Goal: Task Accomplishment & Management: Complete application form

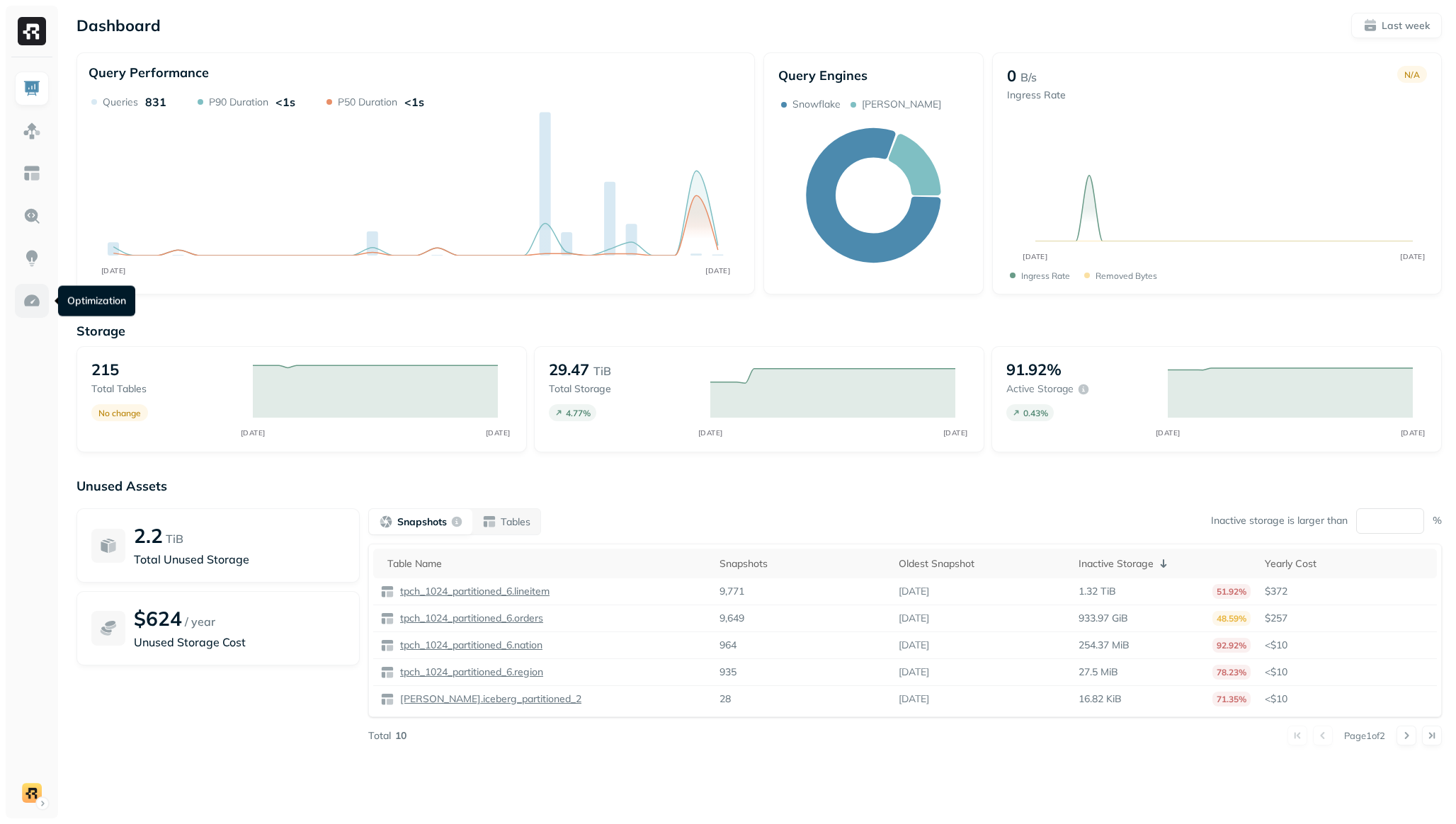
click at [38, 306] on img at bounding box center [32, 301] width 19 height 19
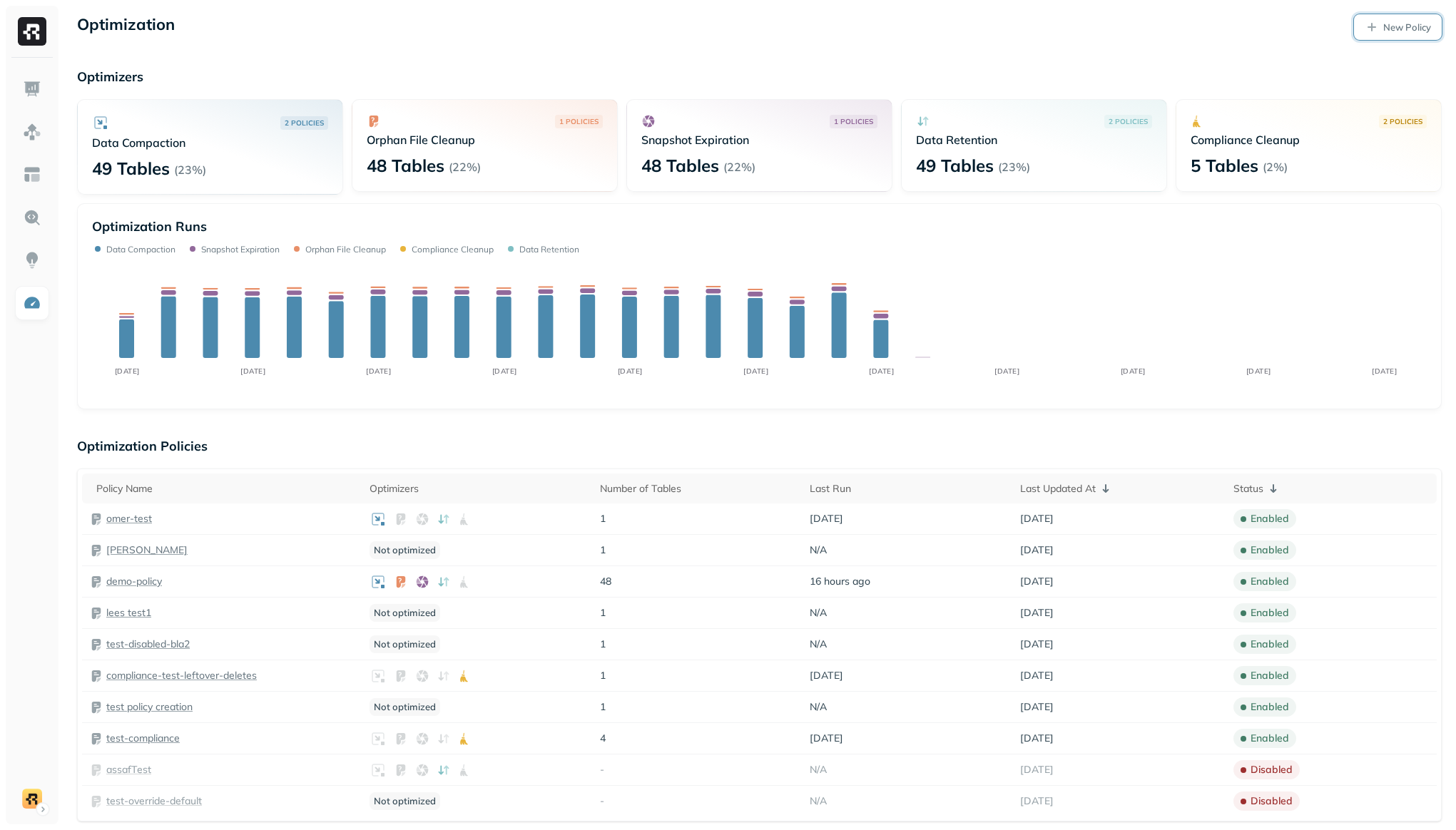
click at [1392, 23] on p "New Policy" at bounding box center [1407, 27] width 48 height 14
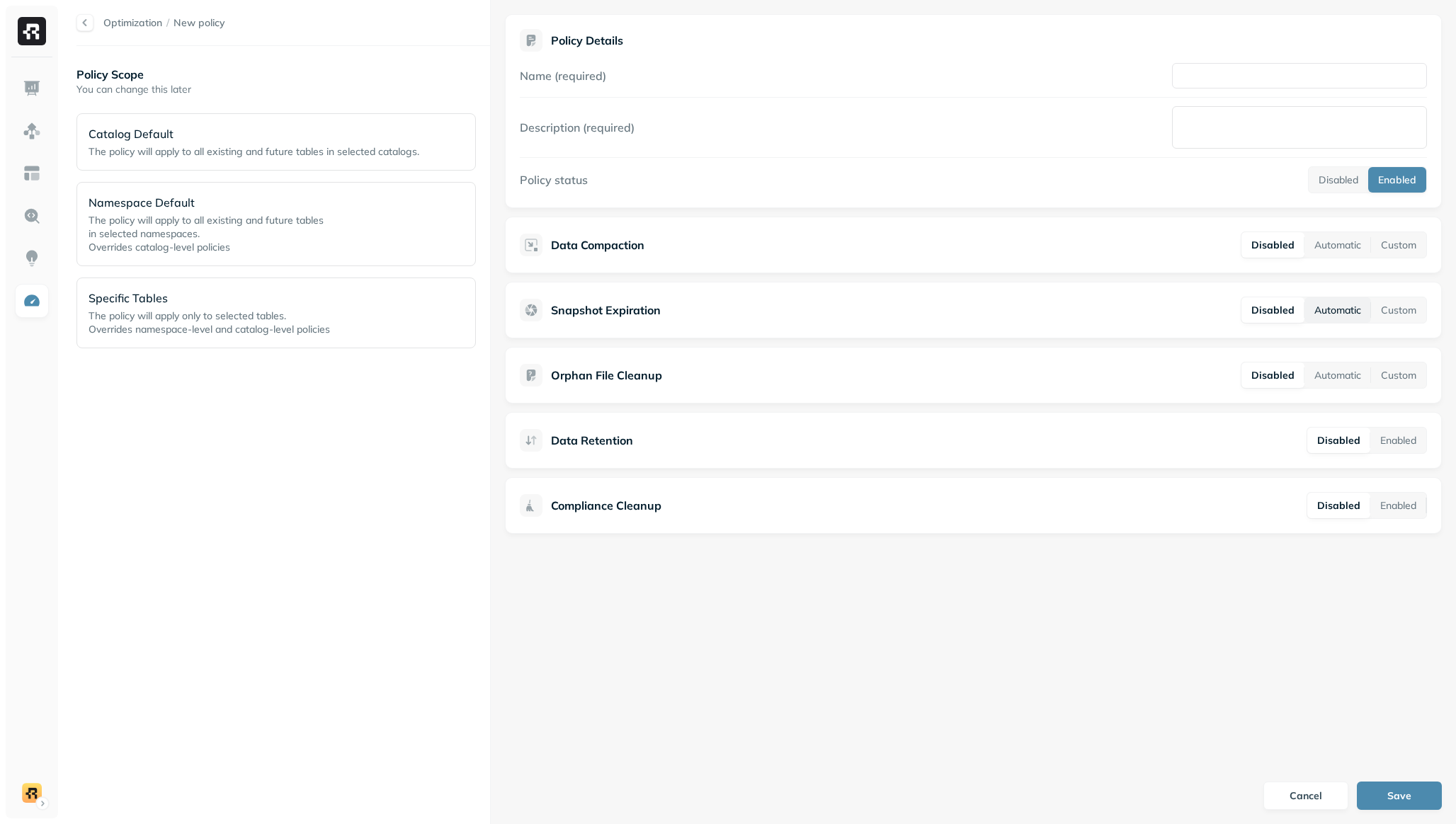
click at [1327, 310] on button "Automatic" at bounding box center [1338, 310] width 67 height 26
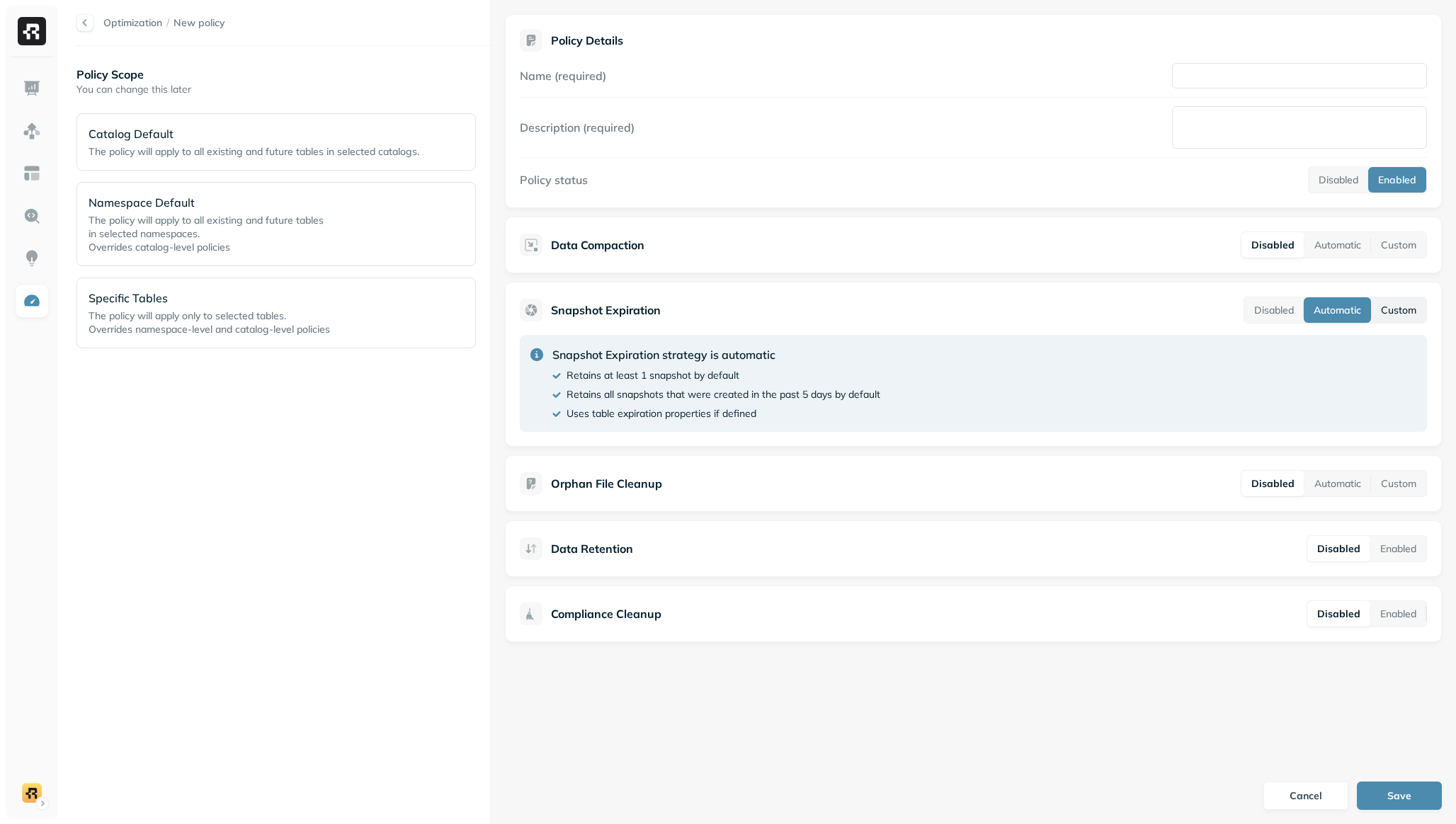
click at [1391, 313] on button "Custom" at bounding box center [1399, 310] width 55 height 26
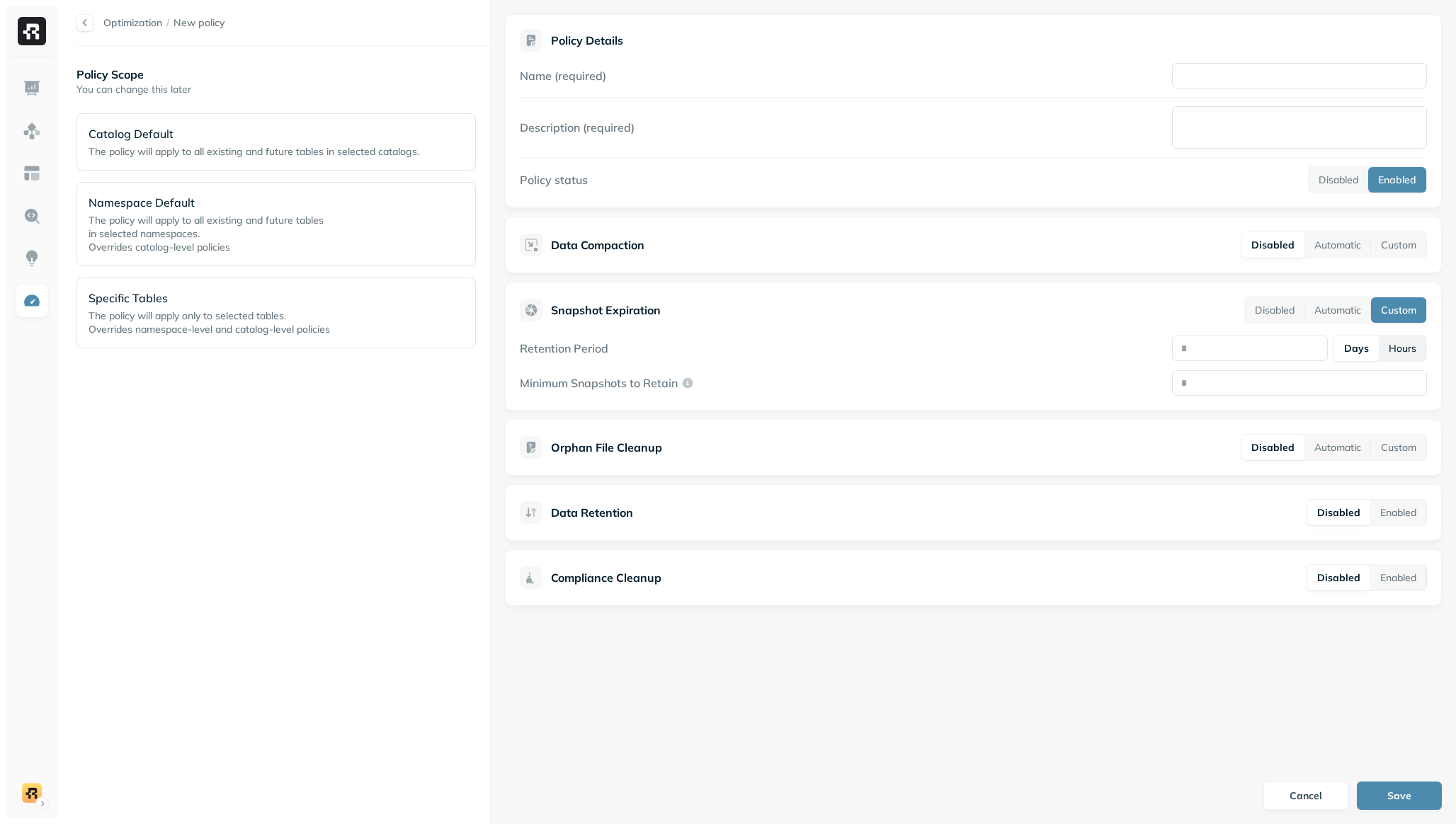
click at [1406, 347] on button "Hours" at bounding box center [1403, 348] width 48 height 26
click at [1368, 348] on button "Days" at bounding box center [1356, 348] width 44 height 26
click at [1417, 357] on button "Hours" at bounding box center [1403, 348] width 48 height 26
click at [1368, 352] on button "Days" at bounding box center [1356, 348] width 44 height 26
click at [1405, 355] on button "Hours" at bounding box center [1403, 348] width 48 height 26
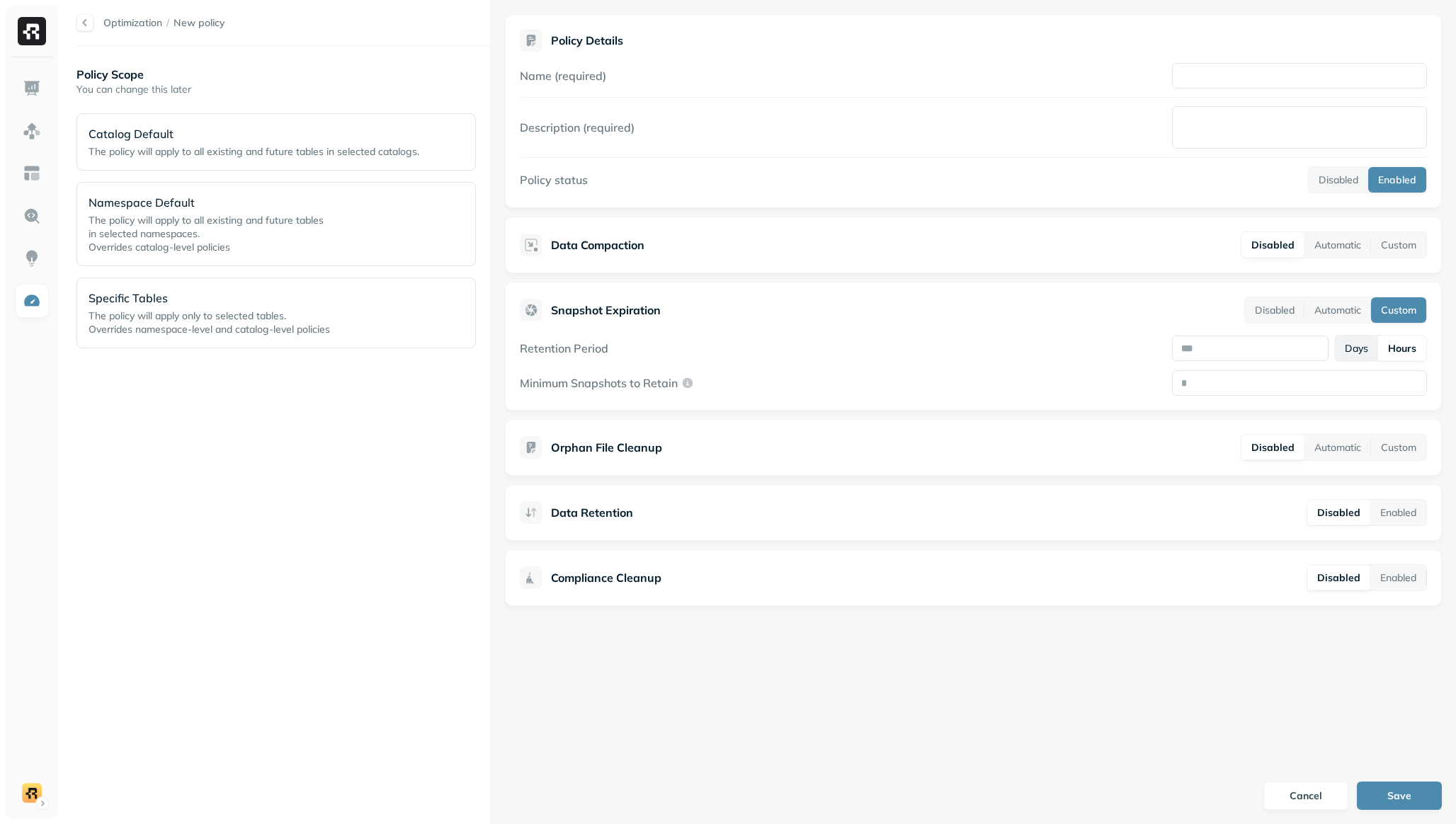
click at [1361, 354] on button "Days" at bounding box center [1356, 348] width 44 height 26
click at [1313, 348] on input "number" at bounding box center [1250, 348] width 156 height 26
click at [1397, 351] on button "Hours" at bounding box center [1403, 348] width 48 height 26
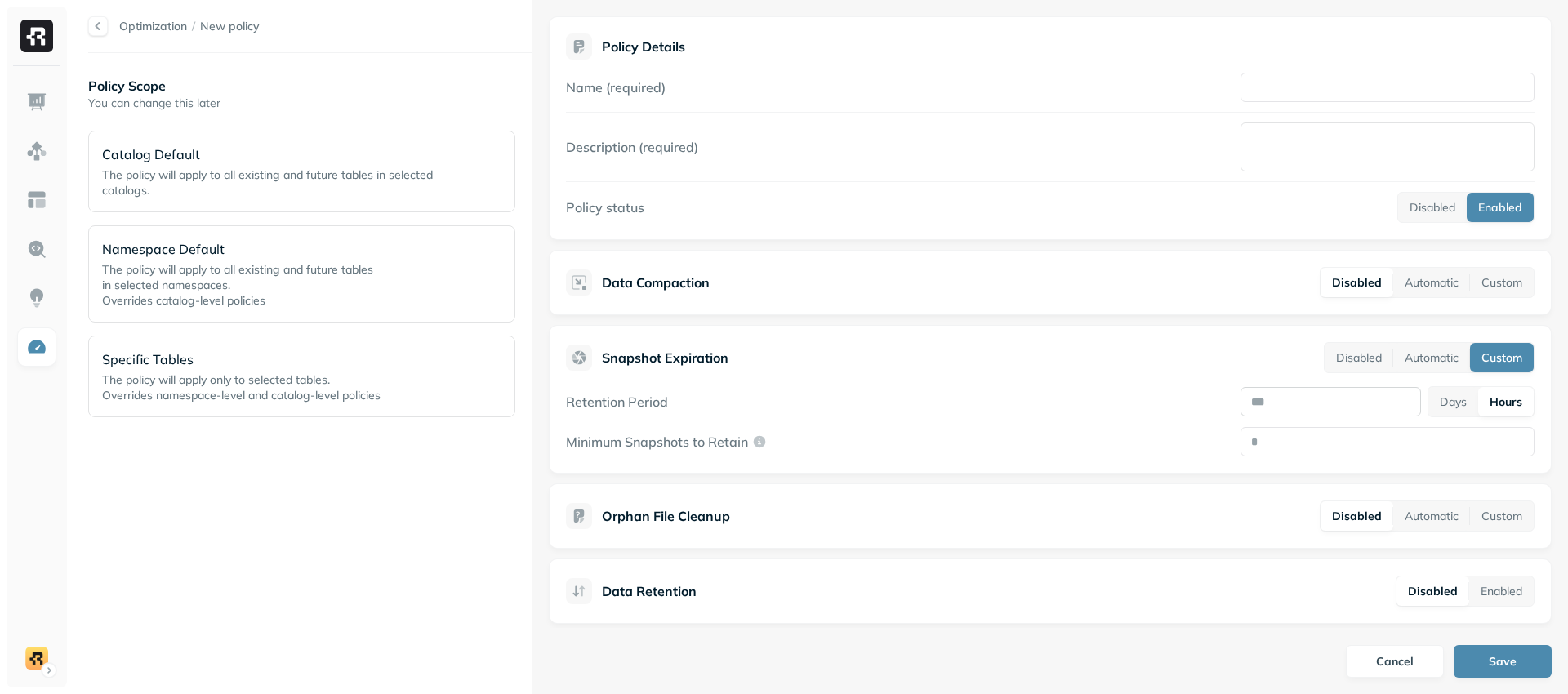
click at [1360, 398] on input "number" at bounding box center [1331, 402] width 180 height 30
click at [1226, 380] on div "Snapshot Expiration Disabled Automatic Custom Retention Period Days Hours Minim…" at bounding box center [1050, 399] width 1003 height 149
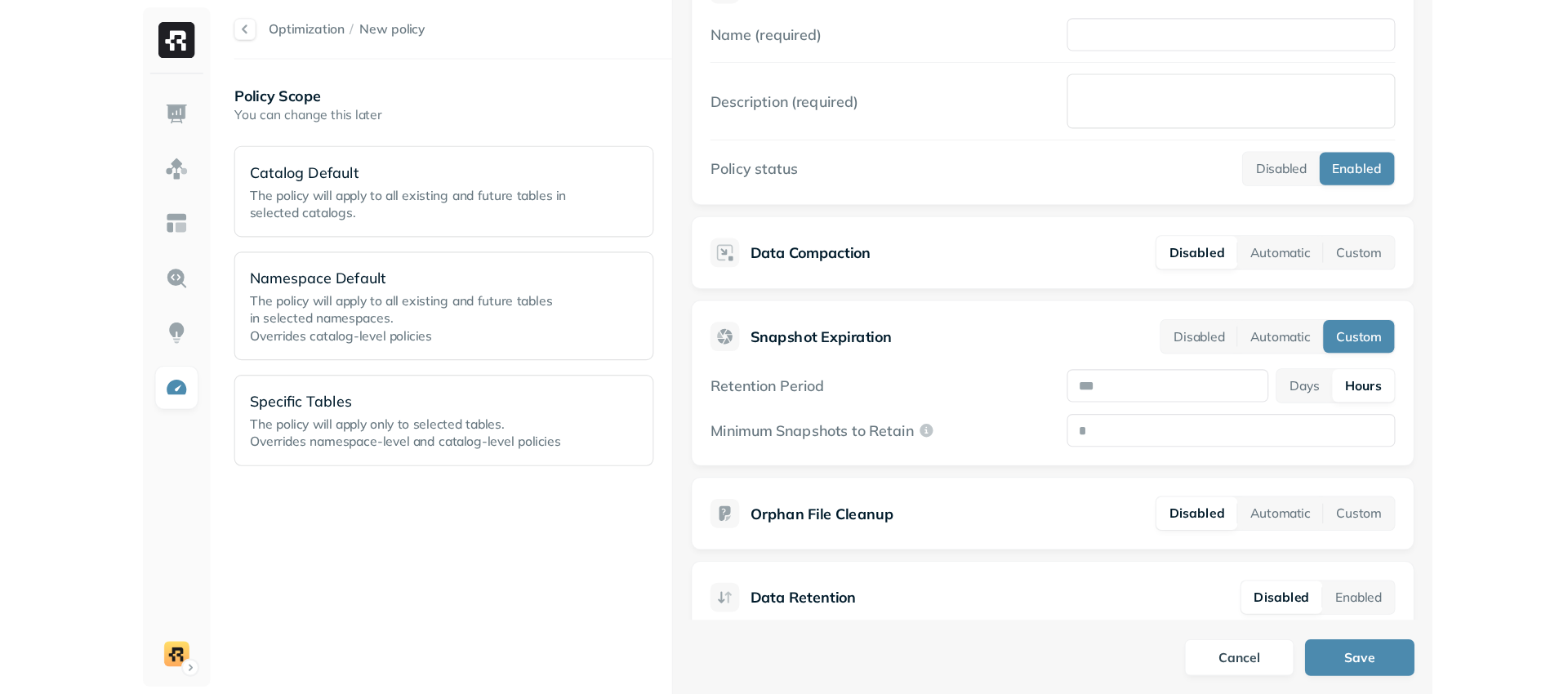
scroll to position [73, 0]
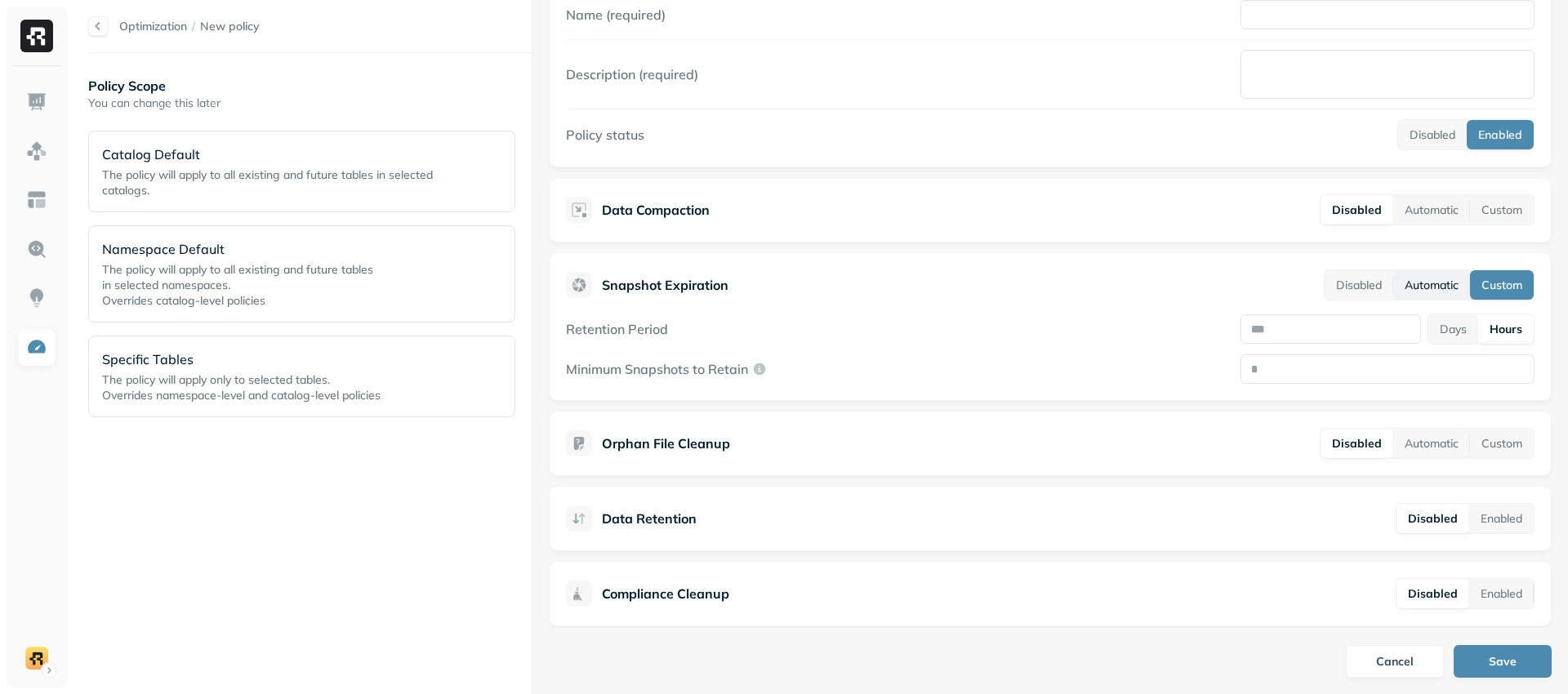
click at [1428, 284] on button "Automatic" at bounding box center [1432, 285] width 77 height 30
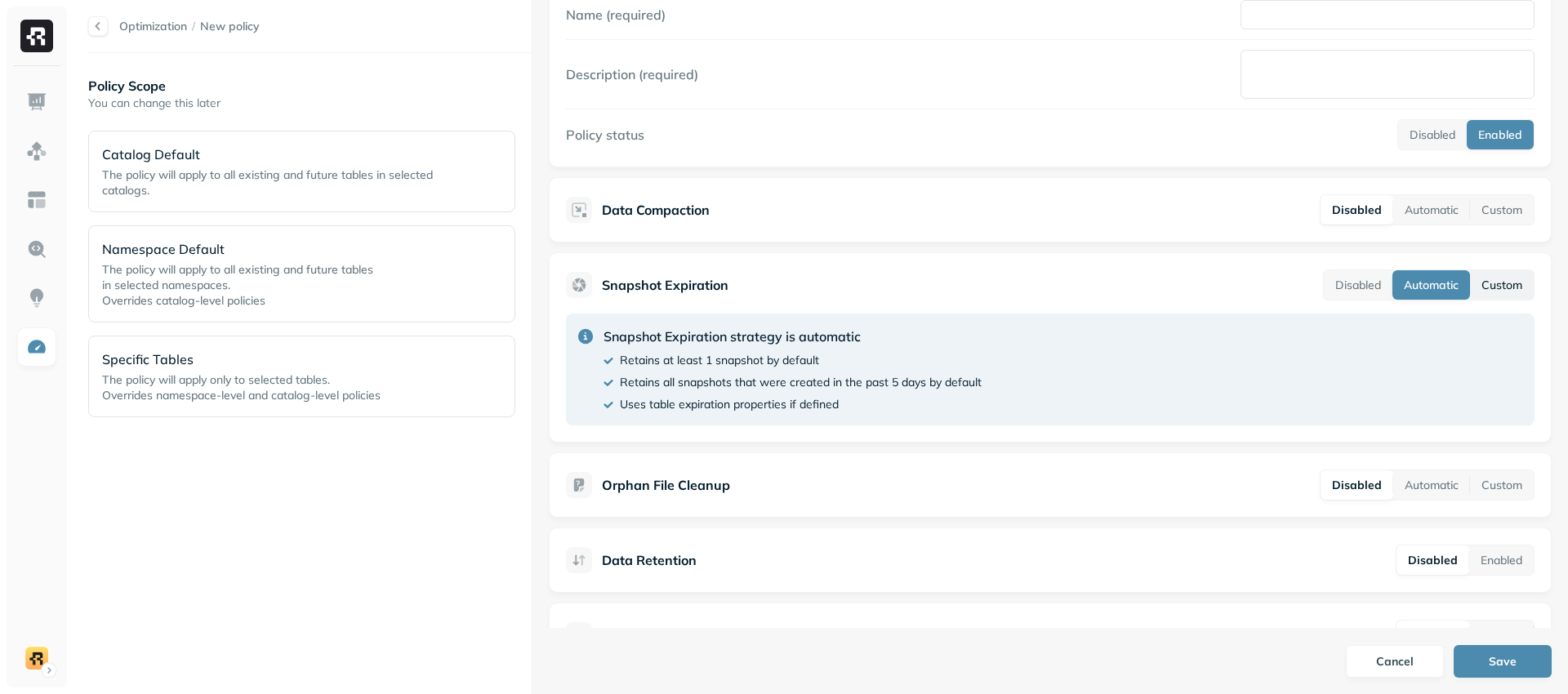
click at [1474, 278] on button "Custom" at bounding box center [1502, 285] width 64 height 30
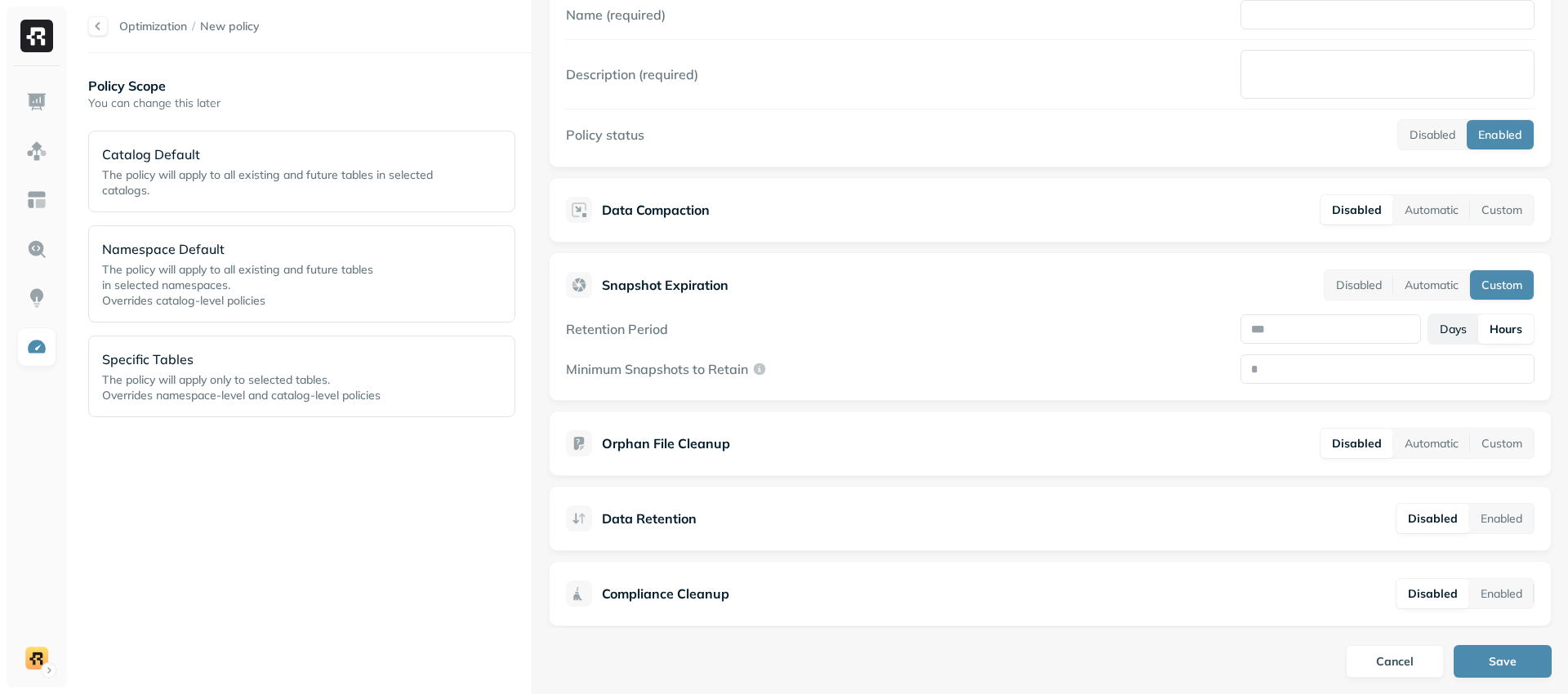
click at [1447, 334] on button "Days" at bounding box center [1454, 330] width 50 height 30
click at [1493, 328] on button "Hours" at bounding box center [1507, 330] width 55 height 30
click at [1435, 442] on button "Automatic" at bounding box center [1432, 444] width 77 height 30
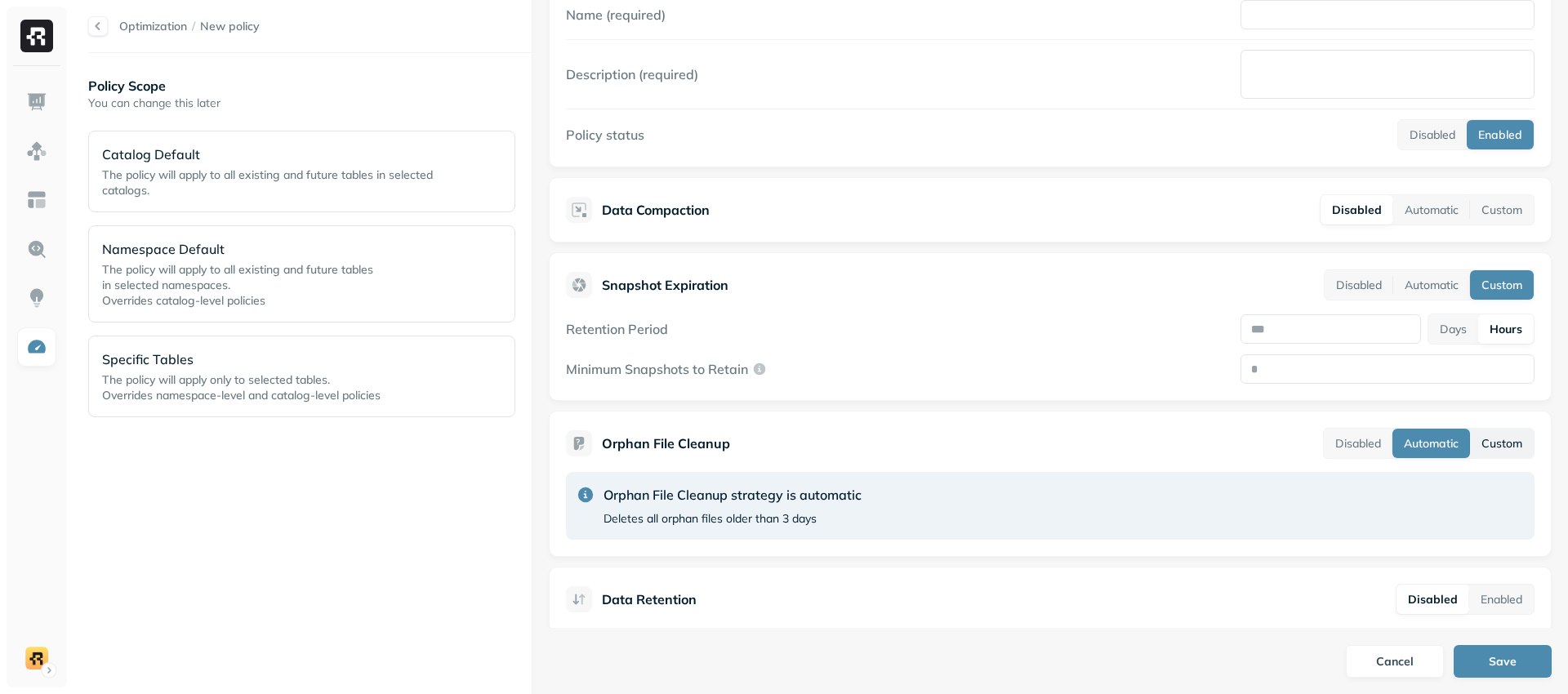
click at [1517, 434] on button "Custom" at bounding box center [1502, 444] width 64 height 30
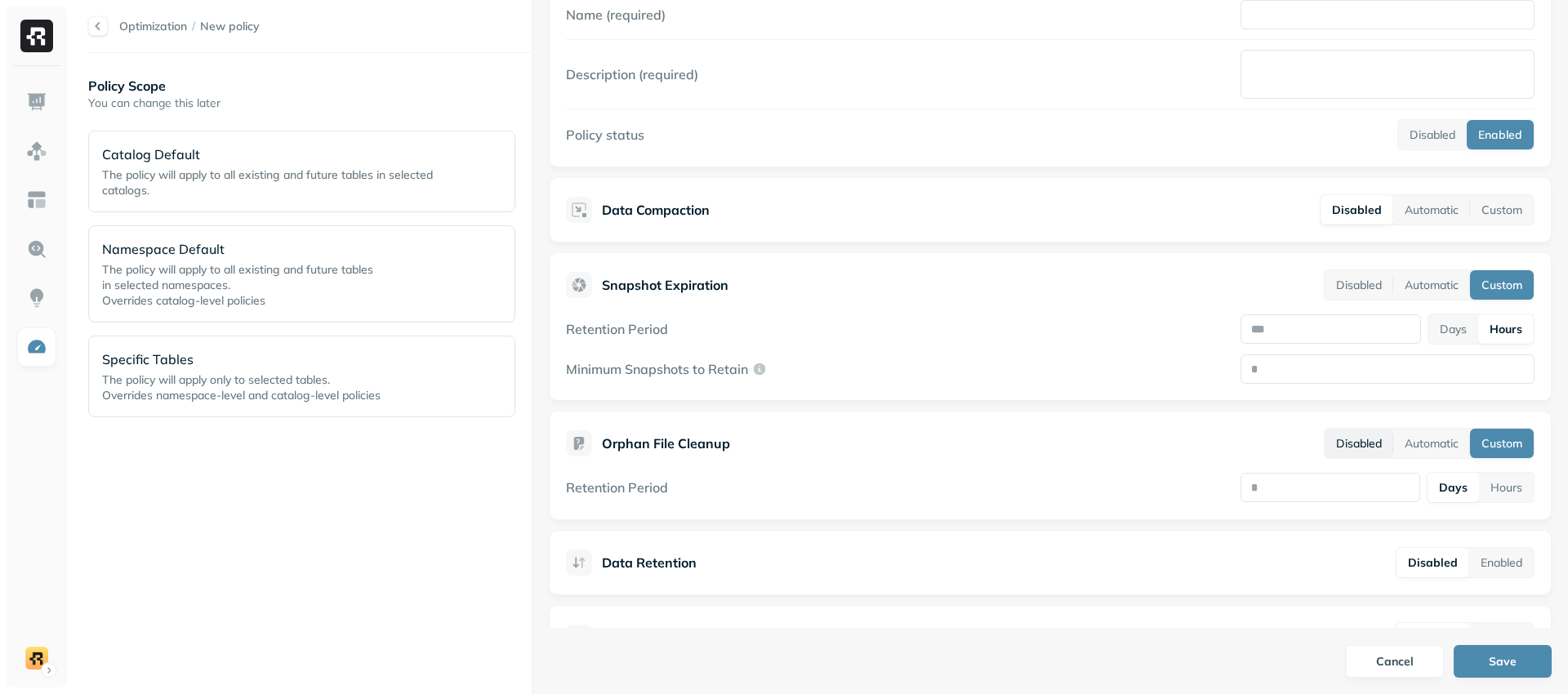
click at [1356, 449] on button "Disabled" at bounding box center [1359, 444] width 69 height 30
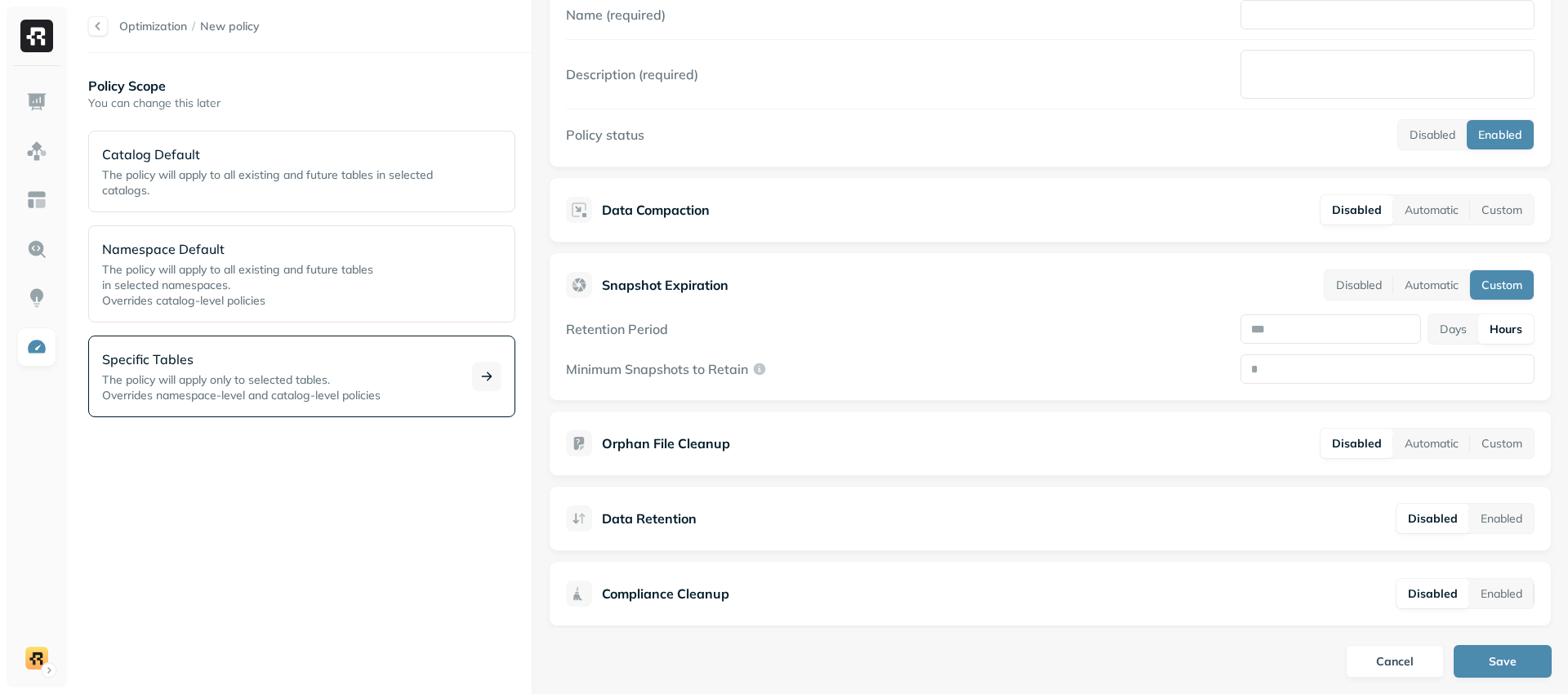
click at [375, 384] on p "The policy will apply only to selected tables. Overrides namespace-level and ca…" at bounding box center [278, 388] width 350 height 32
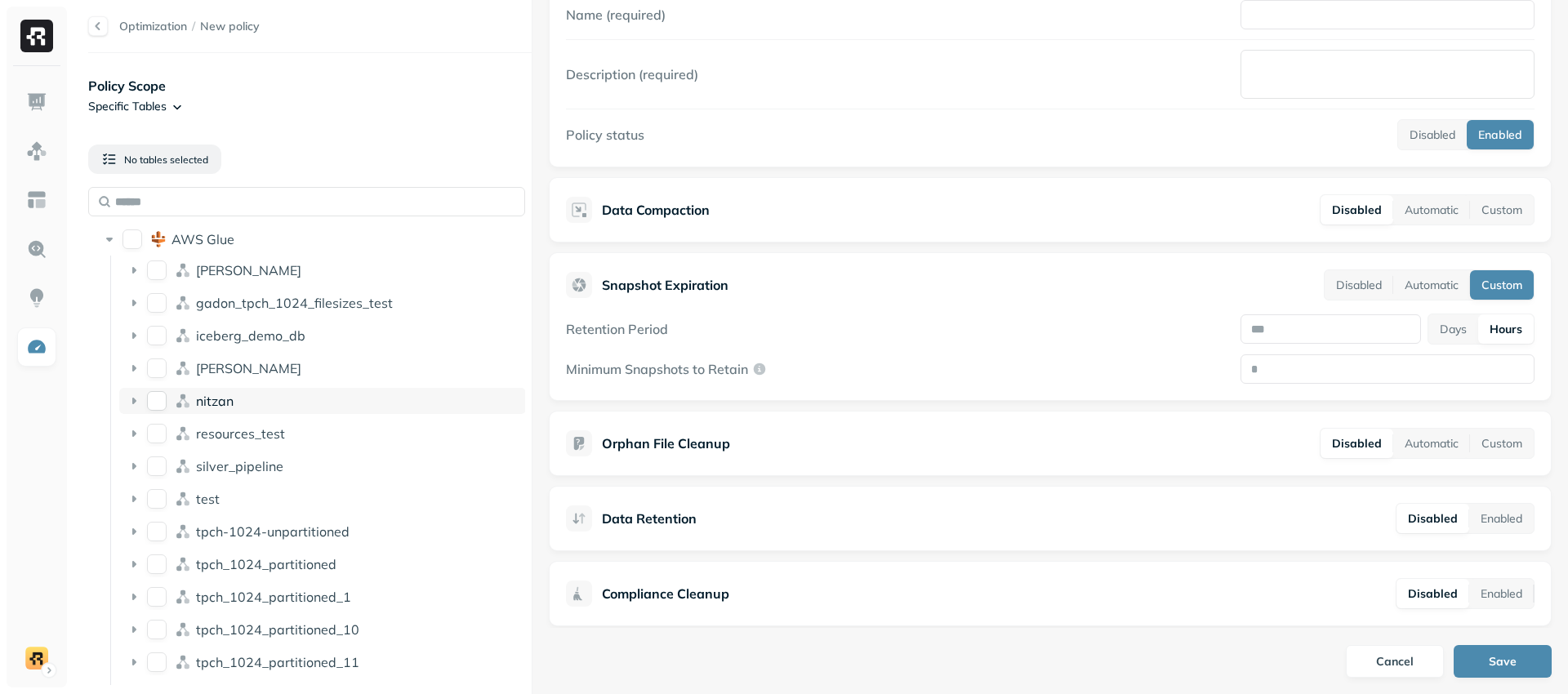
click at [158, 401] on button "nitzan" at bounding box center [157, 402] width 20 height 20
click at [160, 267] on button "dean" at bounding box center [157, 271] width 20 height 20
click at [136, 235] on button "AWS Glue" at bounding box center [132, 239] width 20 height 20
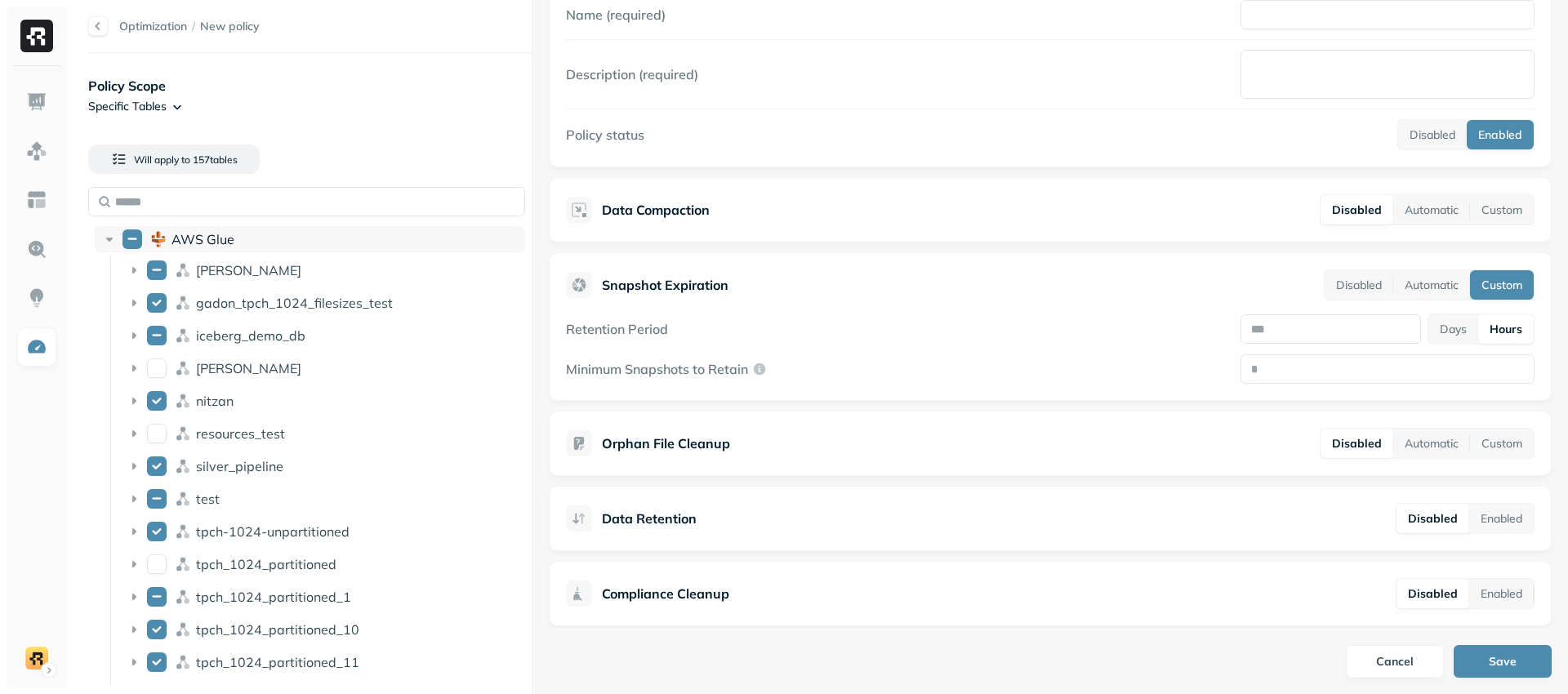
click at [136, 235] on button "AWS Glue" at bounding box center [132, 239] width 20 height 20
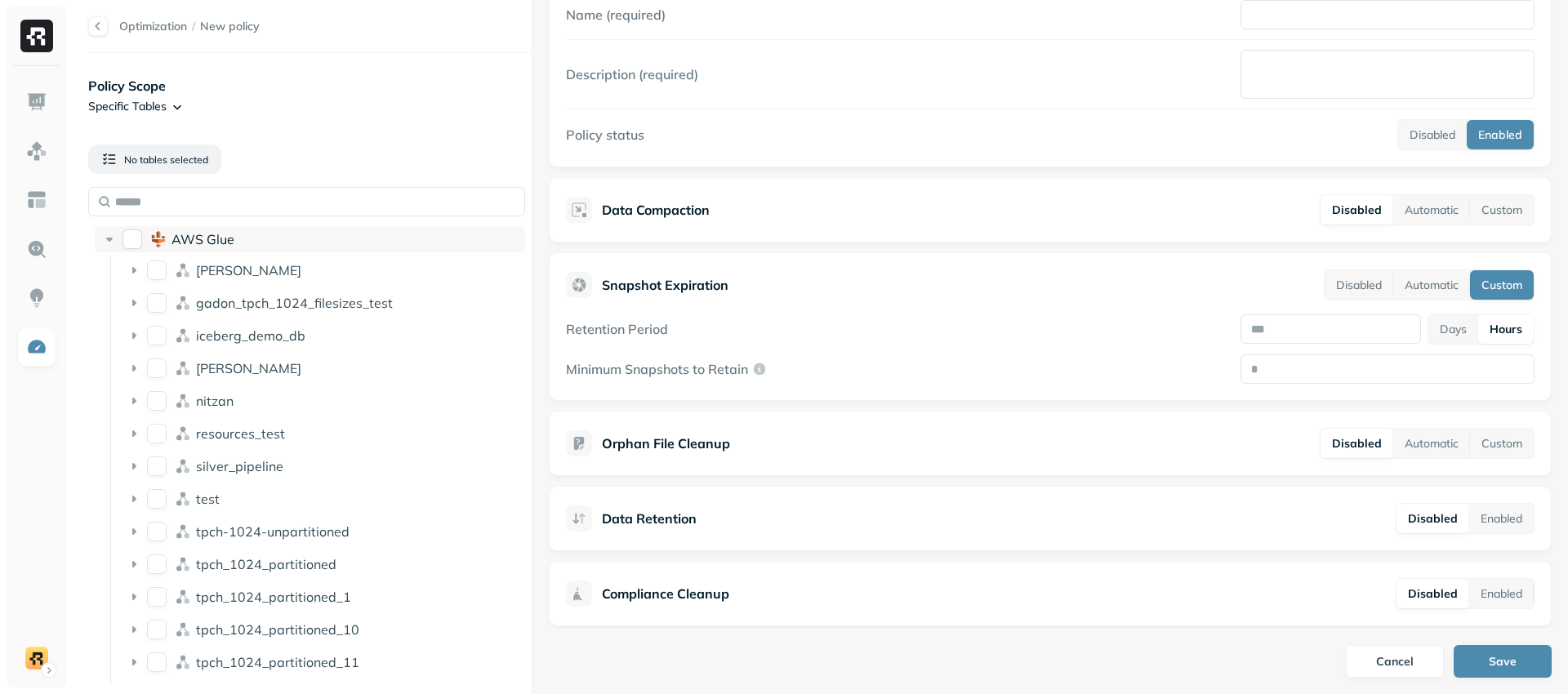
click at [136, 235] on button "AWS Glue" at bounding box center [132, 239] width 20 height 20
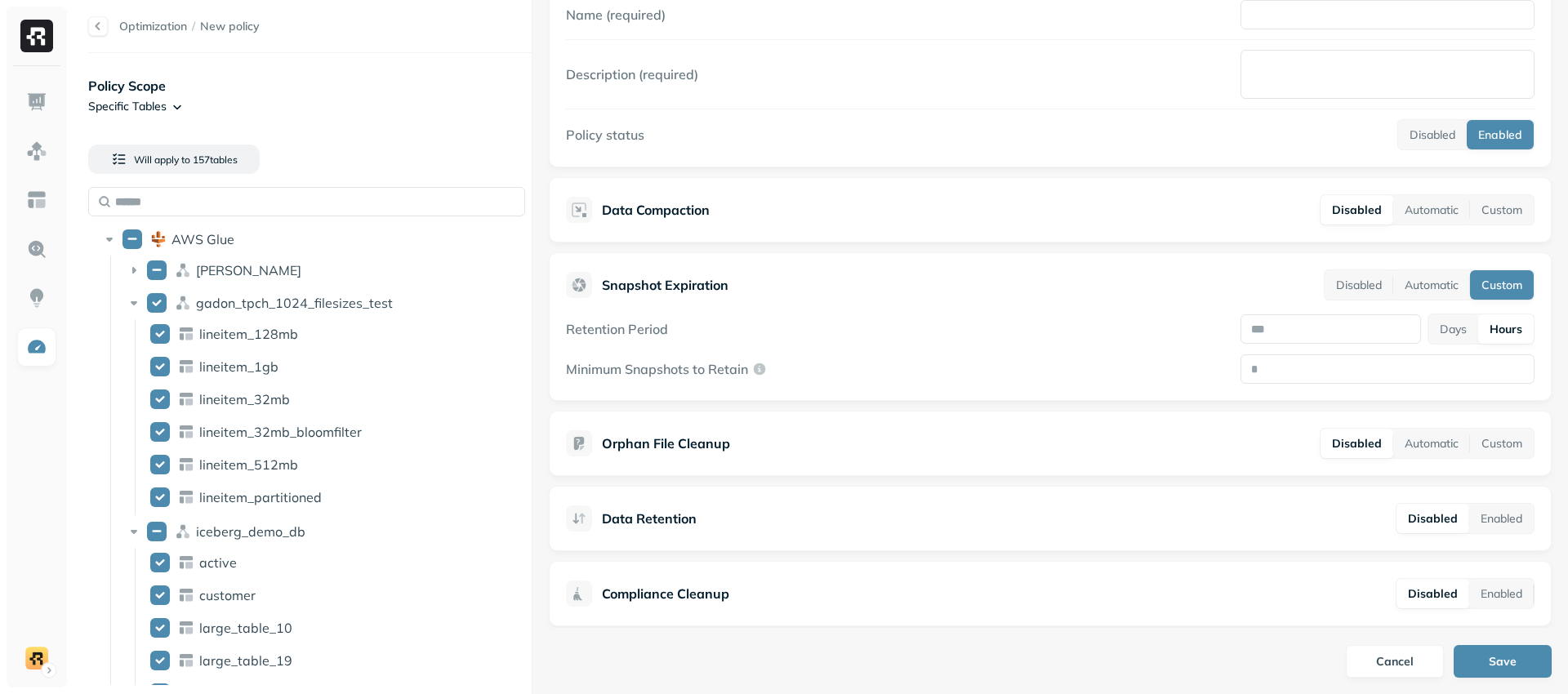
click at [788, 526] on div "Data Retention Disabled Enabled" at bounding box center [1050, 519] width 969 height 32
click at [1479, 525] on button "Enabled" at bounding box center [1502, 519] width 65 height 30
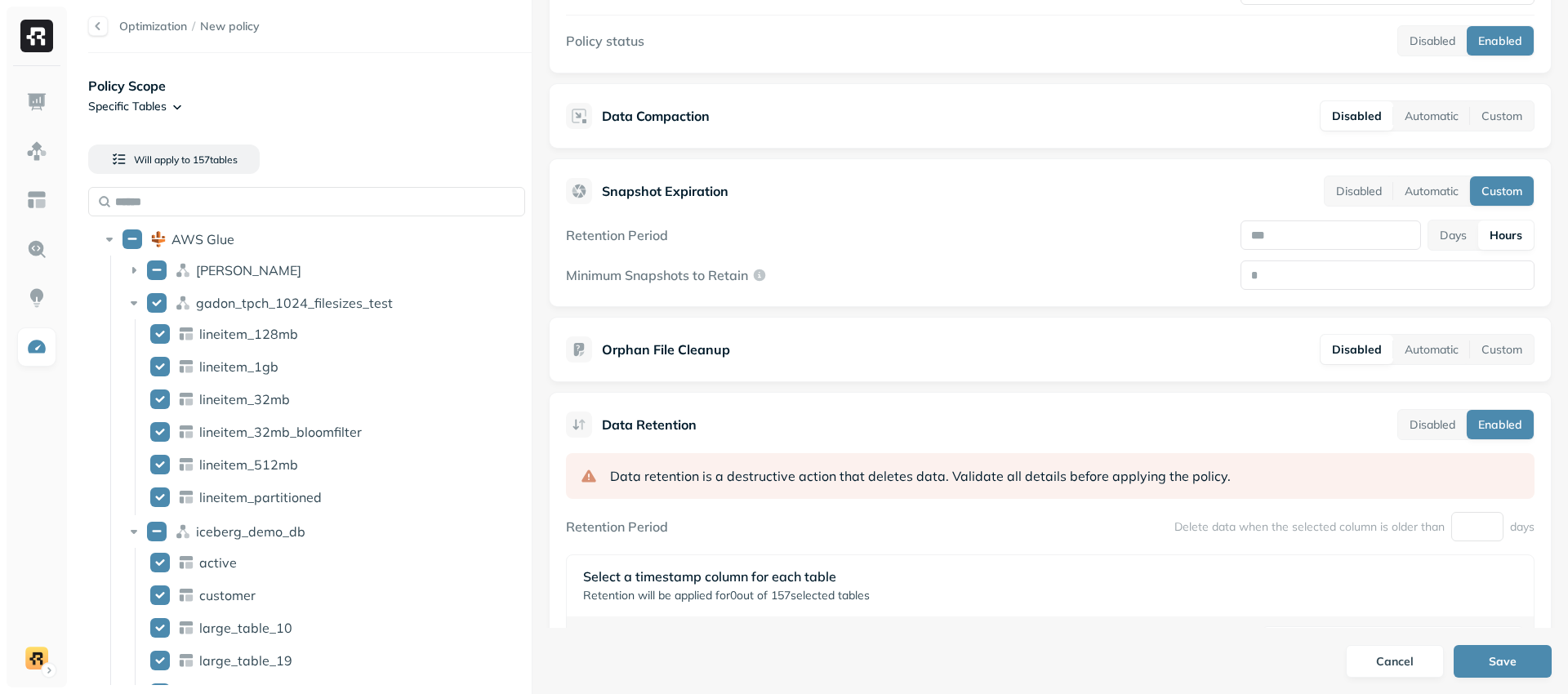
scroll to position [263, 0]
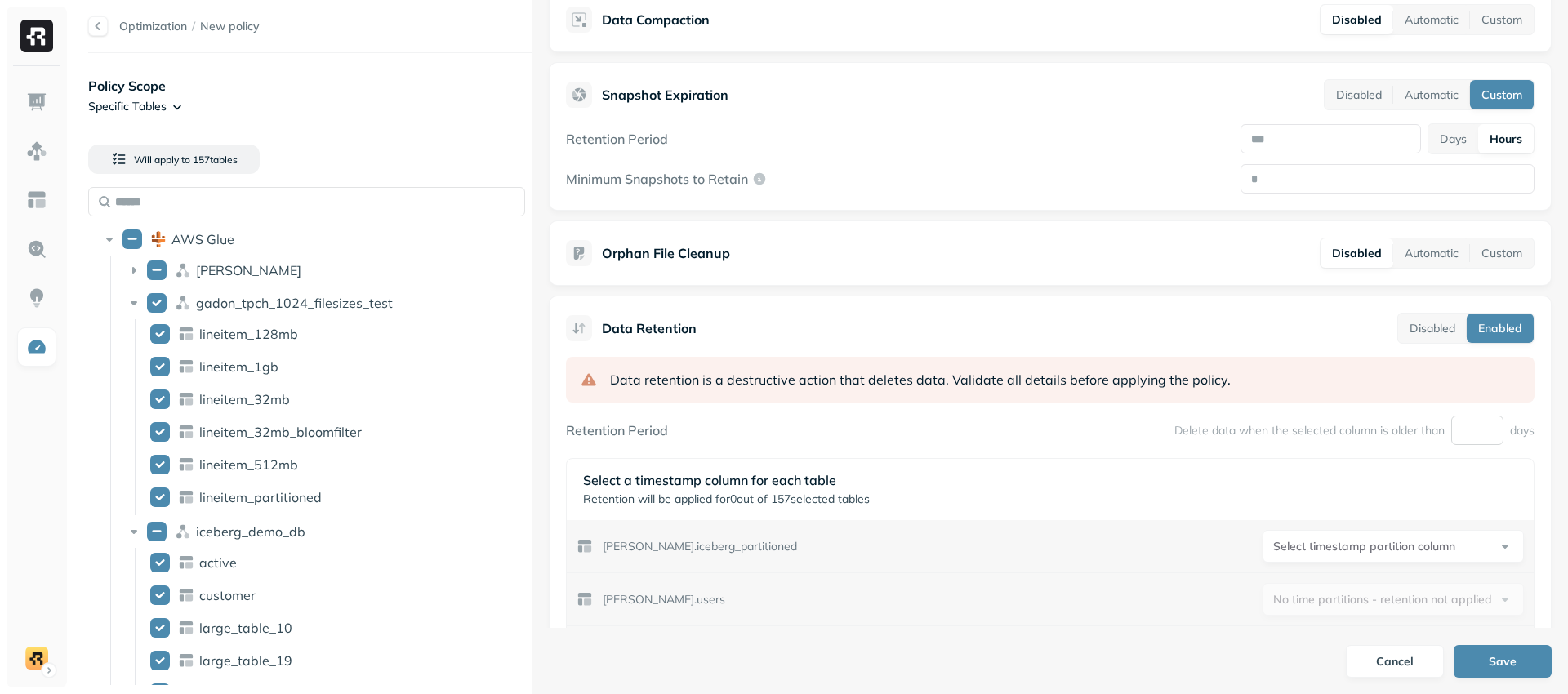
click at [1459, 437] on input "number" at bounding box center [1477, 430] width 52 height 30
click at [1373, 444] on div "Delete data when the selected column is older than days" at bounding box center [1354, 430] width 360 height 30
drag, startPoint x: 1179, startPoint y: 435, endPoint x: 1167, endPoint y: 447, distance: 17.0
click at [1228, 431] on p "Delete data when the selected column is older than" at bounding box center [1309, 431] width 271 height 16
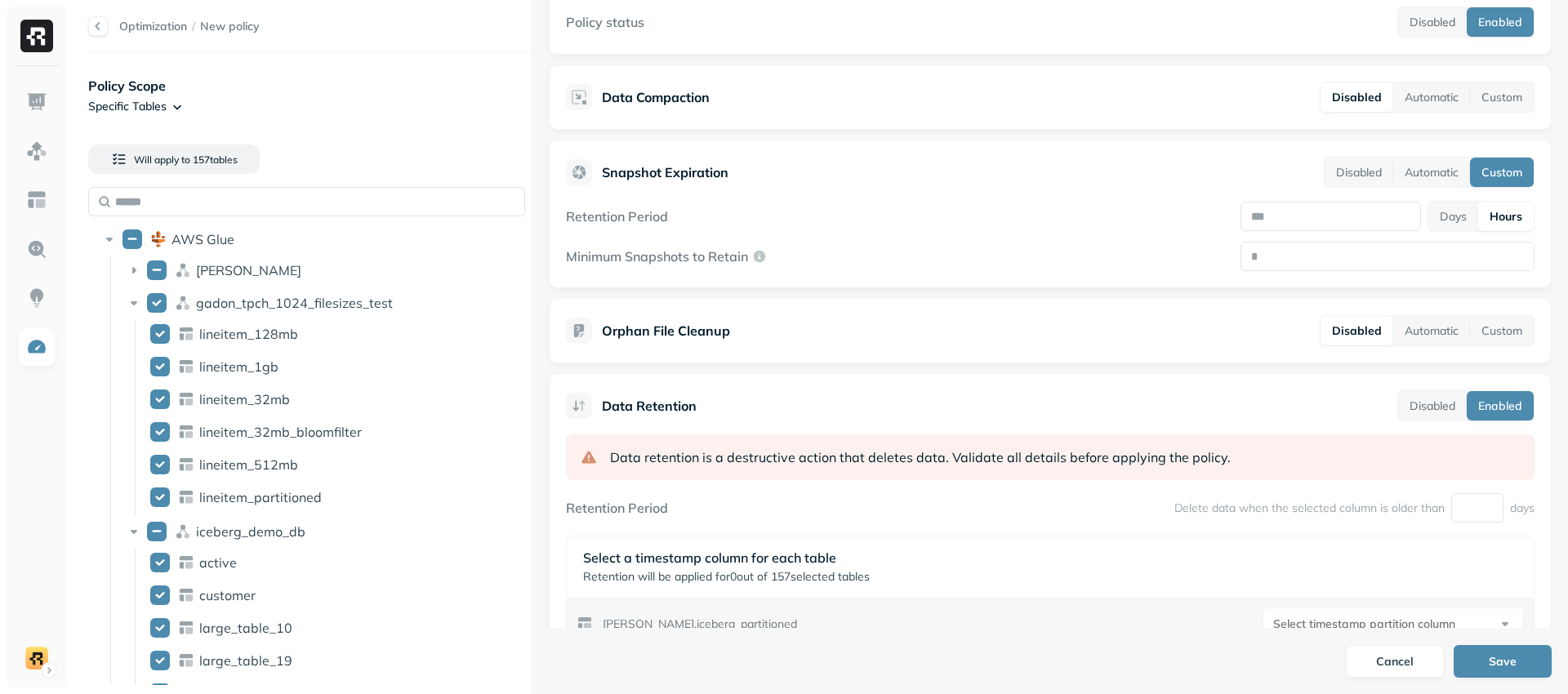
scroll to position [169, 0]
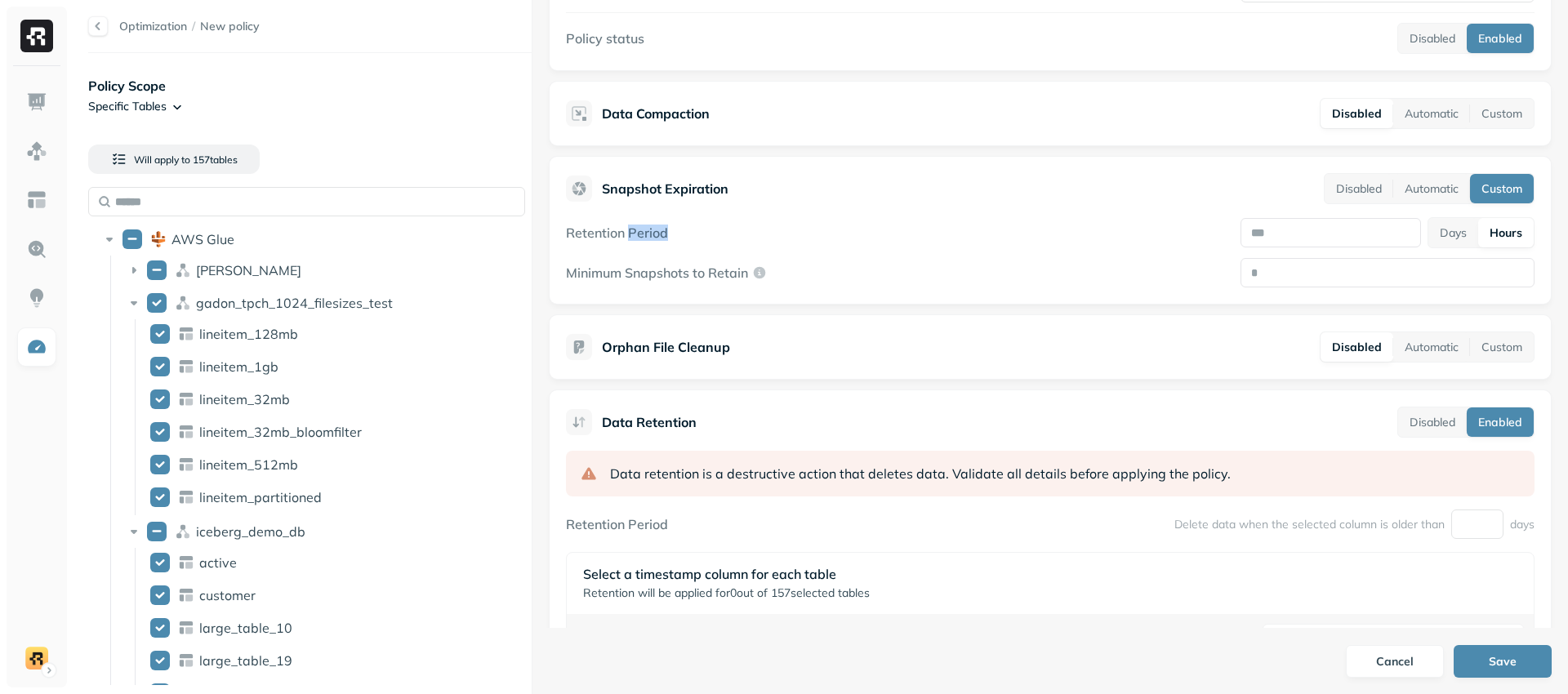
drag, startPoint x: 653, startPoint y: 233, endPoint x: 686, endPoint y: 231, distance: 33.1
click at [686, 231] on div "Retention Period Days Hours" at bounding box center [1050, 233] width 969 height 32
click at [644, 233] on label "Retention Period" at bounding box center [617, 232] width 102 height 17
click at [1454, 236] on button "Days" at bounding box center [1454, 233] width 50 height 30
click at [1496, 234] on button "Hours" at bounding box center [1507, 233] width 55 height 30
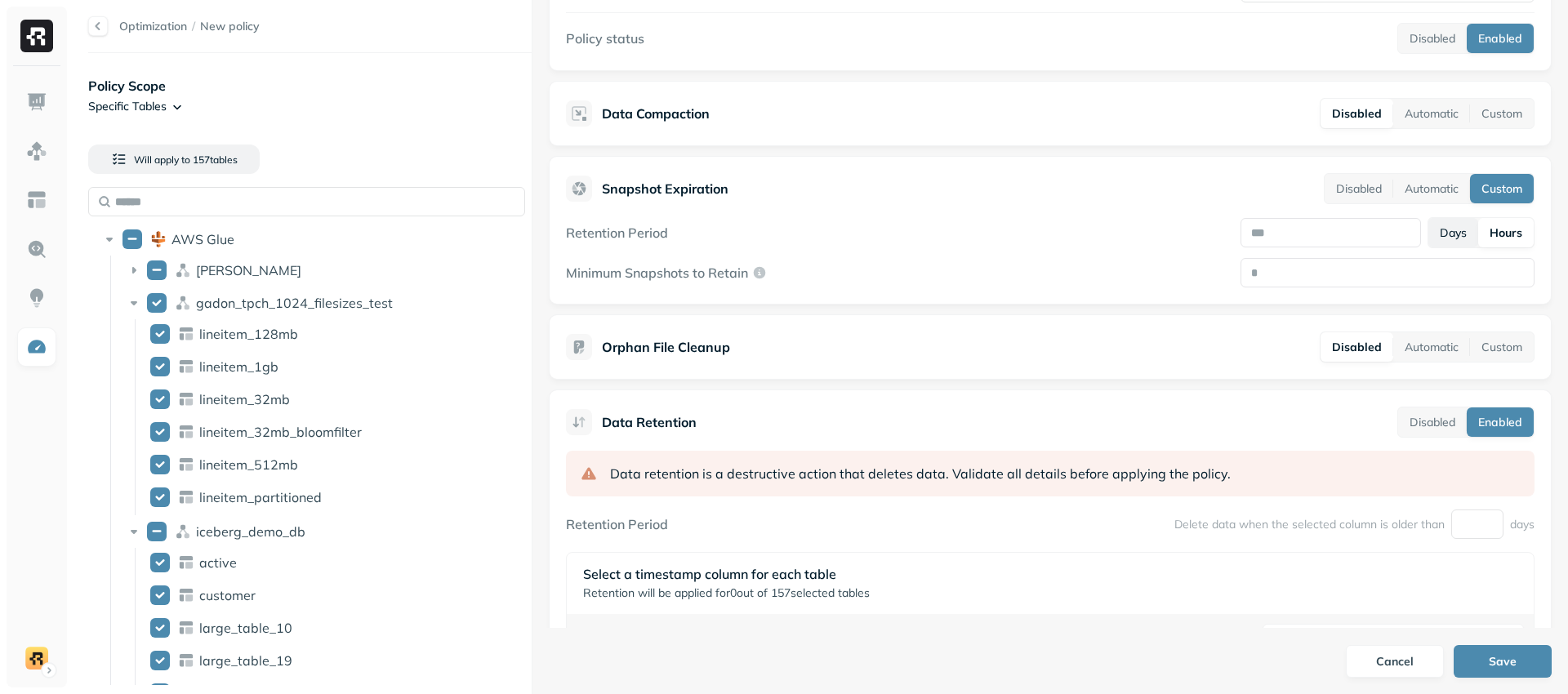
click at [1453, 238] on button "Days" at bounding box center [1454, 233] width 50 height 30
click at [1482, 232] on button "Hours" at bounding box center [1507, 233] width 55 height 30
